Goal: Task Accomplishment & Management: Complete application form

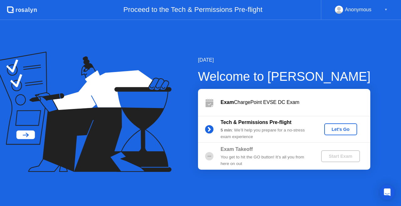
click at [233, 158] on div "You get to hit the GO button! It’s all you from here on out" at bounding box center [265, 160] width 90 height 13
click at [347, 129] on div "Let's Go" at bounding box center [341, 129] width 28 height 5
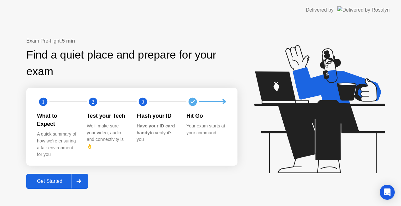
click at [48, 174] on button "Get Started" at bounding box center [57, 181] width 62 height 15
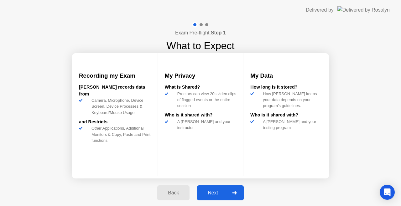
click at [216, 190] on div "Next" at bounding box center [213, 193] width 28 height 6
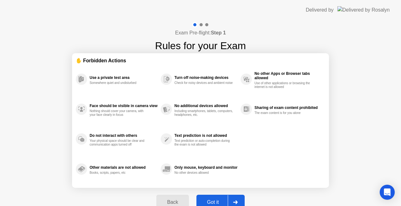
click at [231, 199] on div at bounding box center [235, 202] width 15 height 14
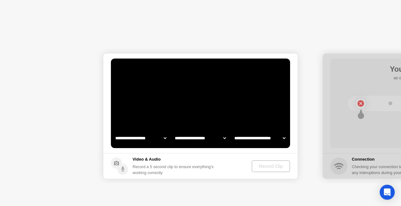
select select "**********"
select select "*******"
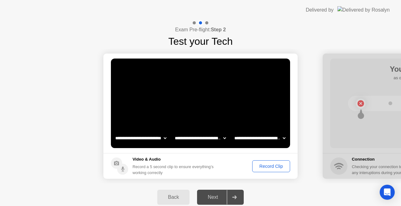
click at [273, 165] on div "Record Clip" at bounding box center [271, 166] width 34 height 5
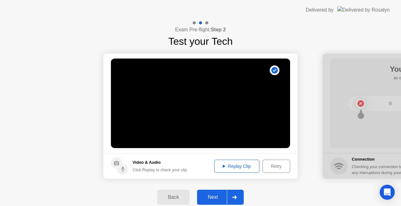
click at [225, 197] on div "Next" at bounding box center [213, 197] width 28 height 6
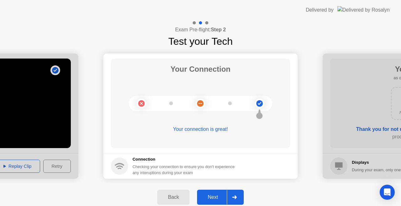
click at [216, 200] on div "Next" at bounding box center [213, 197] width 28 height 6
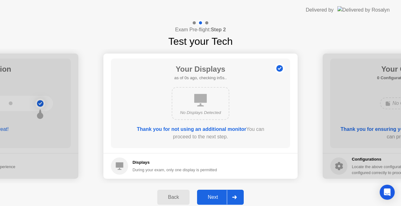
click at [214, 196] on div "Next" at bounding box center [213, 197] width 28 height 6
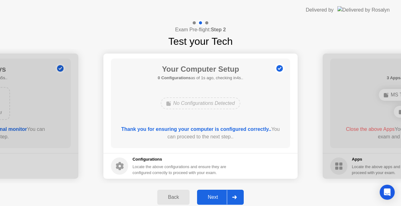
click at [215, 193] on button "Next" at bounding box center [220, 197] width 47 height 15
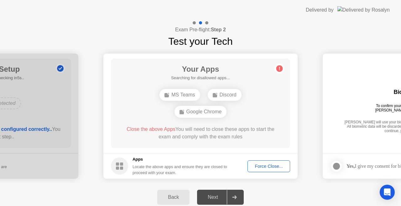
click at [271, 167] on div "Force Close..." at bounding box center [269, 166] width 38 height 5
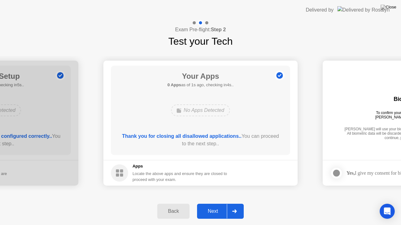
click at [223, 206] on button "Next" at bounding box center [220, 211] width 47 height 15
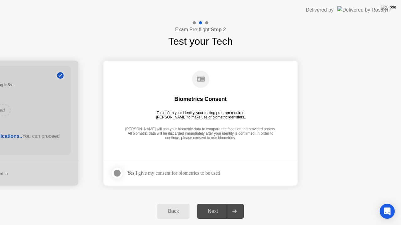
click at [123, 173] on label at bounding box center [119, 173] width 16 height 13
click at [213, 206] on div "Next" at bounding box center [213, 212] width 28 height 6
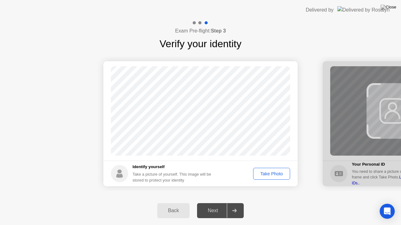
click at [276, 177] on div "Take Photo" at bounding box center [271, 174] width 33 height 5
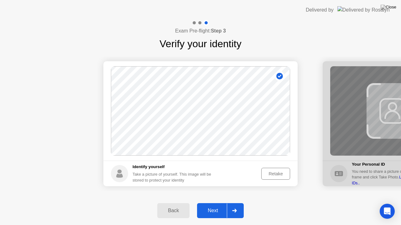
click at [226, 206] on div "Next" at bounding box center [213, 211] width 28 height 6
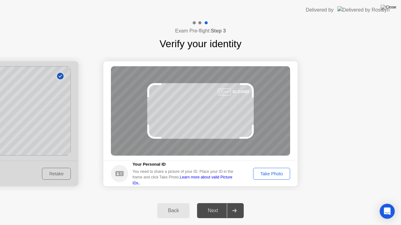
click at [272, 173] on div "Take Photo" at bounding box center [271, 174] width 33 height 5
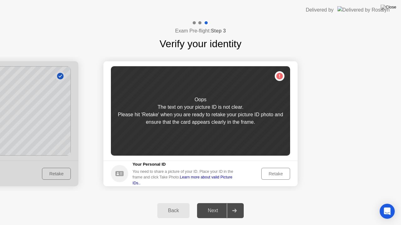
click at [276, 174] on div "Retake" at bounding box center [275, 174] width 24 height 5
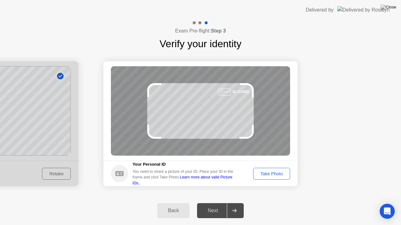
click at [277, 177] on button "Take Photo" at bounding box center [271, 174] width 37 height 12
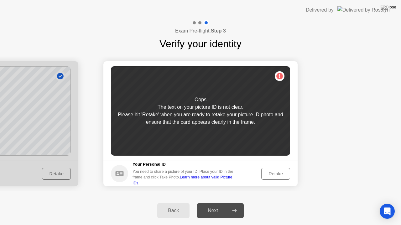
click at [281, 176] on div "Retake" at bounding box center [275, 174] width 24 height 5
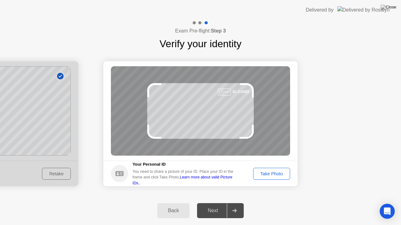
click at [284, 173] on div "Take Photo" at bounding box center [271, 174] width 33 height 5
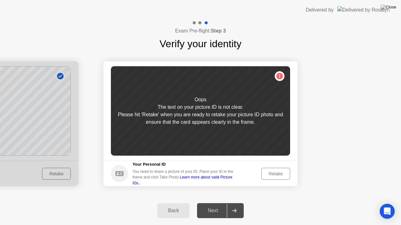
click at [283, 176] on div "Retake" at bounding box center [275, 174] width 24 height 5
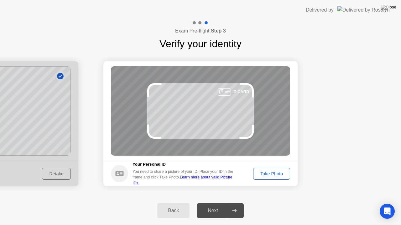
click at [279, 177] on div "Take Photo" at bounding box center [271, 174] width 33 height 5
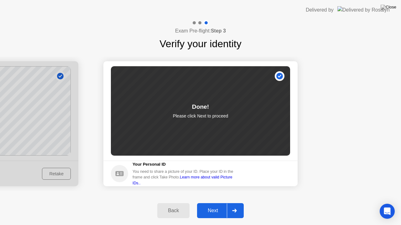
click at [224, 206] on div "Next" at bounding box center [213, 211] width 28 height 6
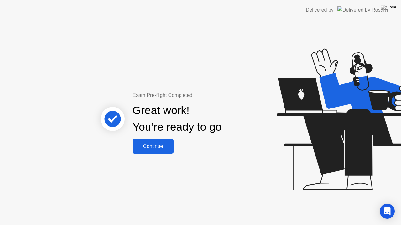
click at [153, 147] on div "Continue" at bounding box center [152, 147] width 37 height 6
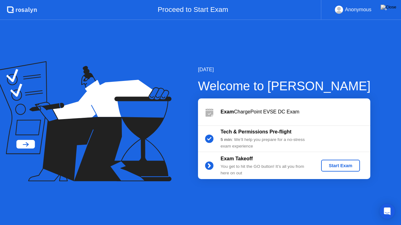
click at [337, 166] on div "Start Exam" at bounding box center [340, 165] width 34 height 5
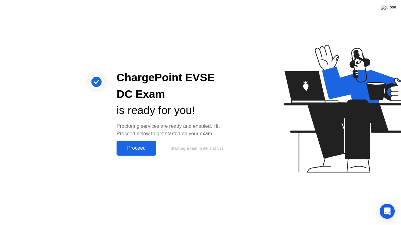
click at [135, 148] on div "Proceed" at bounding box center [136, 149] width 36 height 6
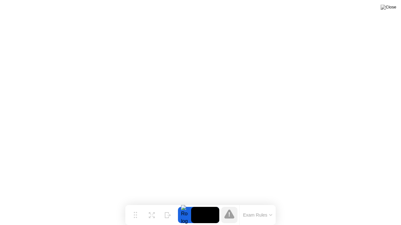
click at [265, 206] on button "Exam Rules" at bounding box center [257, 216] width 33 height 6
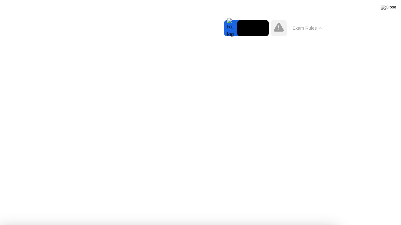
click at [315, 28] on button "Exam Rules" at bounding box center [307, 28] width 33 height 6
